Goal: Information Seeking & Learning: Find specific page/section

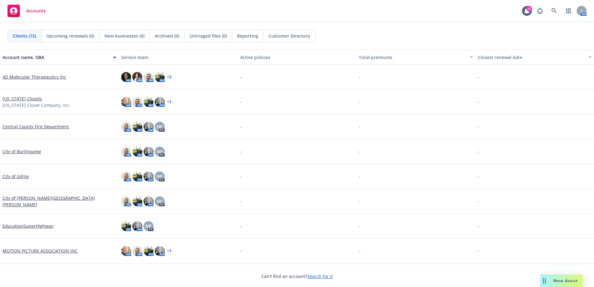
click at [27, 201] on link "City of [PERSON_NAME][GEOGRAPHIC_DATA][PERSON_NAME]" at bounding box center [59, 201] width 114 height 13
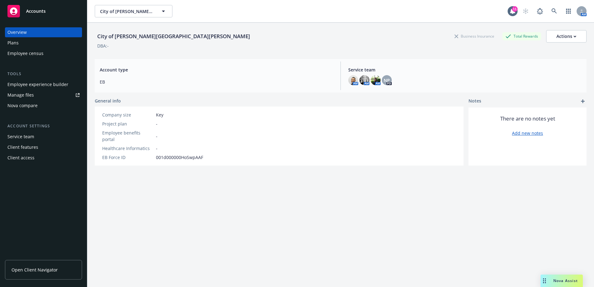
click at [34, 267] on span "Open Client Navigator" at bounding box center [34, 270] width 46 height 7
click at [43, 267] on span "Open Client Navigator" at bounding box center [34, 270] width 46 height 7
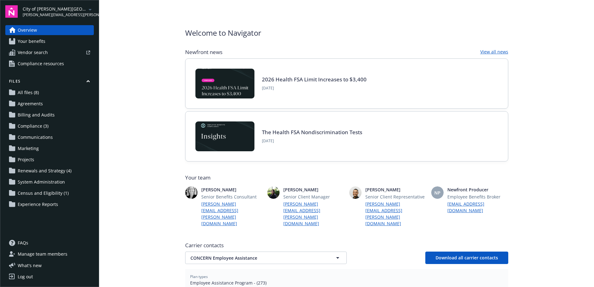
click at [45, 170] on span "Renewals and Strategy (4)" at bounding box center [45, 171] width 54 height 10
click at [28, 169] on span "Renewals and Strategy (4)" at bounding box center [45, 171] width 54 height 10
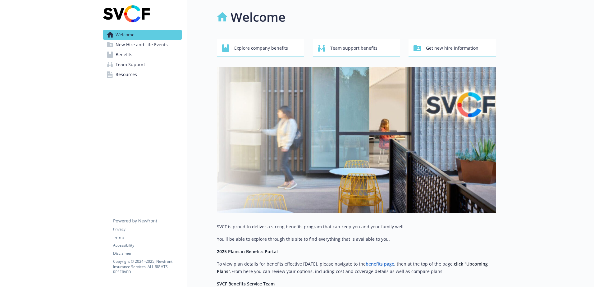
click at [124, 53] on span "Benefits" at bounding box center [124, 55] width 17 height 10
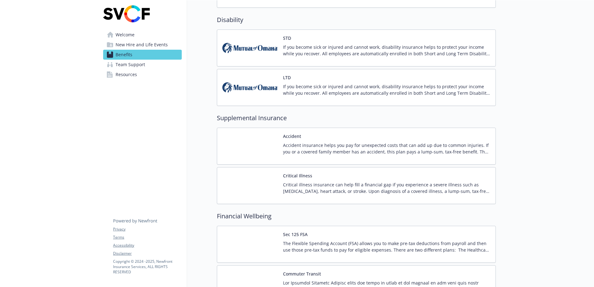
scroll to position [476, 0]
